Goal: Task Accomplishment & Management: Manage account settings

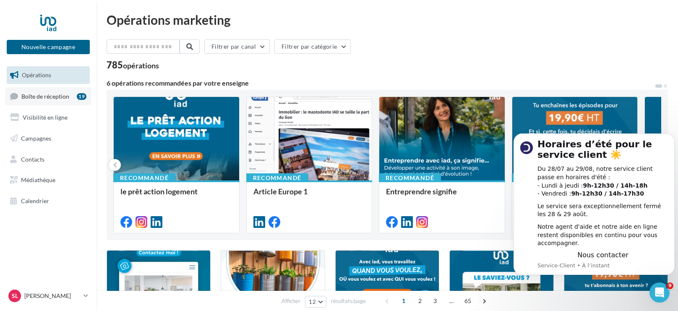
click at [52, 98] on span "Boîte de réception" at bounding box center [45, 95] width 48 height 7
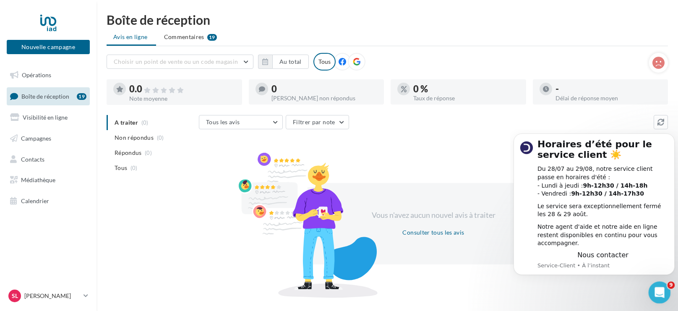
click at [662, 289] on icon "Ouvrir le Messenger Intercom" at bounding box center [659, 291] width 14 height 14
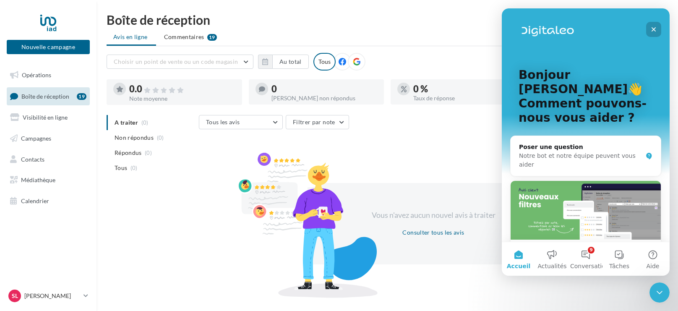
click at [654, 30] on icon "Fermer" at bounding box center [654, 29] width 5 height 5
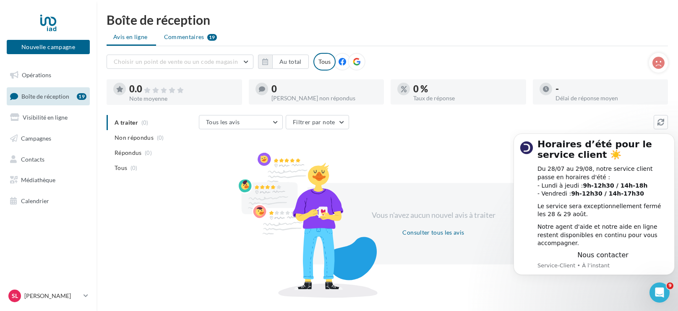
click at [174, 36] on span "Commentaires" at bounding box center [184, 37] width 40 height 8
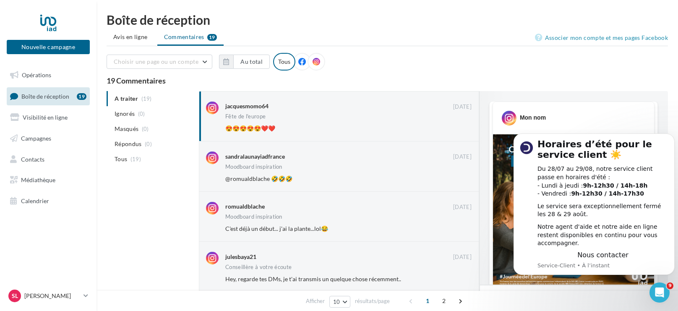
scroll to position [258, 0]
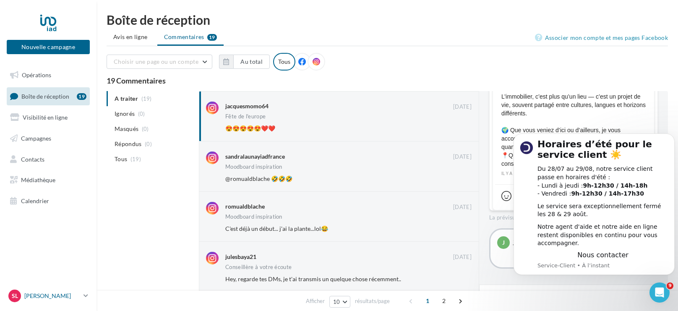
click at [45, 295] on p "[PERSON_NAME]" at bounding box center [52, 296] width 56 height 8
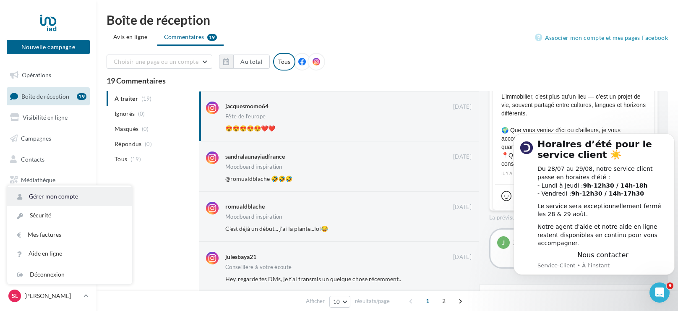
click at [47, 198] on link "Gérer mon compte" at bounding box center [69, 196] width 125 height 19
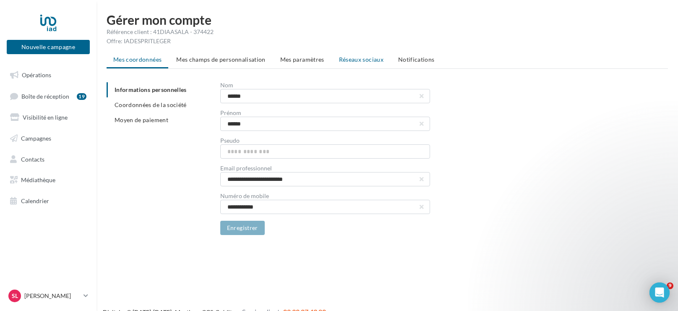
click at [354, 61] on span "Réseaux sociaux" at bounding box center [361, 59] width 44 height 7
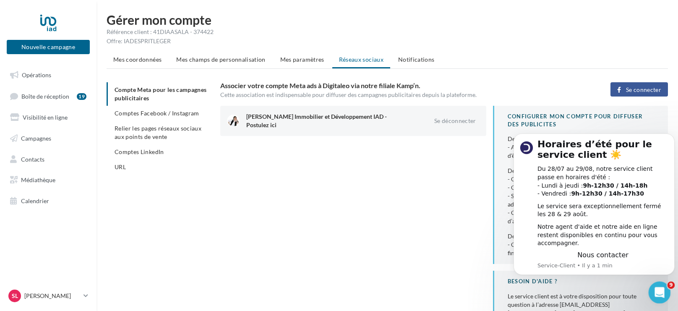
click at [662, 297] on div "Ouvrir le Messenger Intercom" at bounding box center [658, 291] width 28 height 28
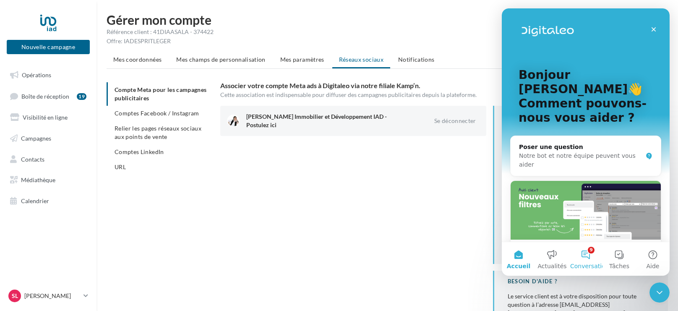
click at [587, 253] on button "9 Conversations" at bounding box center [586, 259] width 34 height 34
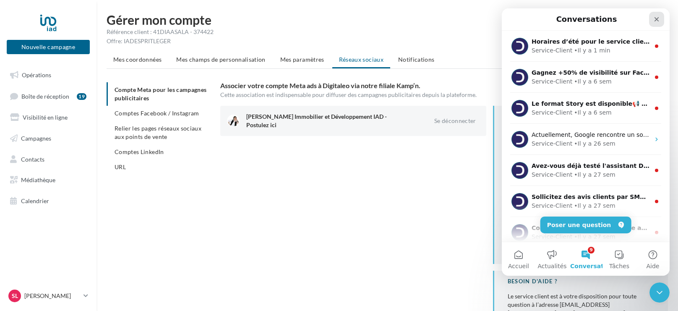
click at [656, 21] on icon "Fermer" at bounding box center [656, 19] width 7 height 7
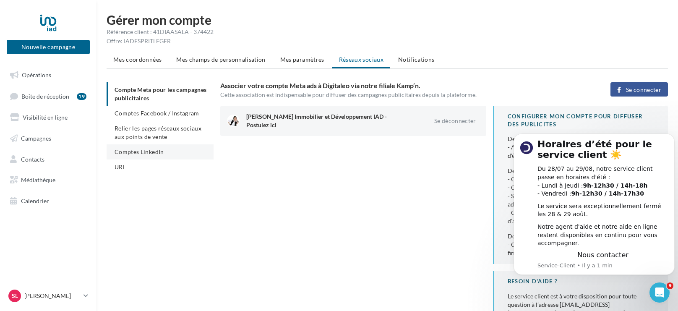
click at [142, 151] on span "Comptes LinkedIn" at bounding box center [140, 151] width 50 height 7
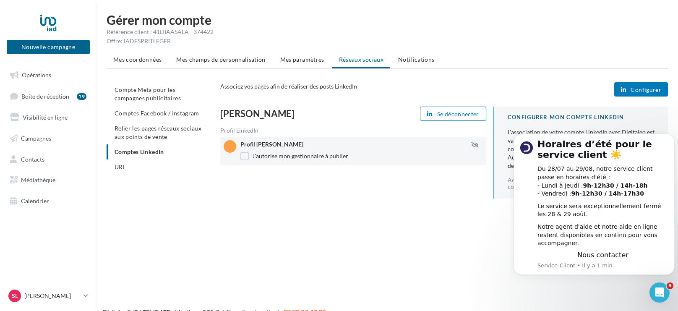
click at [635, 90] on span "Configurer" at bounding box center [646, 89] width 31 height 7
